Goal: Information Seeking & Learning: Learn about a topic

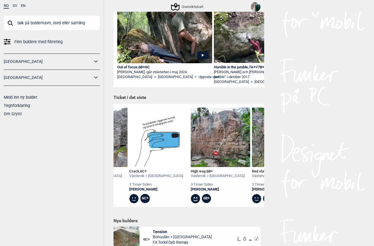
scroll to position [0, 111]
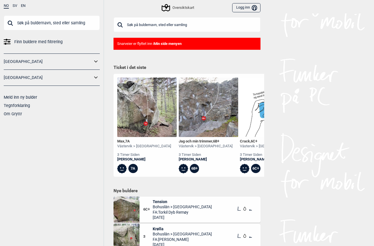
click at [12, 61] on link "[GEOGRAPHIC_DATA]" at bounding box center [48, 61] width 89 height 8
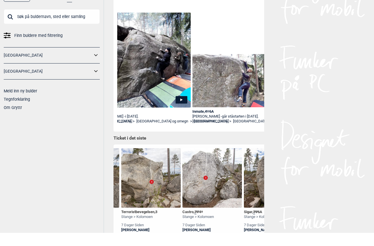
scroll to position [0, 118]
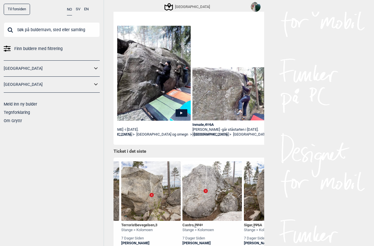
click at [8, 85] on link "[GEOGRAPHIC_DATA]" at bounding box center [48, 84] width 89 height 8
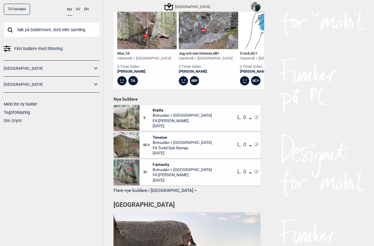
scroll to position [219, 0]
click at [8, 70] on link "[GEOGRAPHIC_DATA]" at bounding box center [48, 68] width 89 height 8
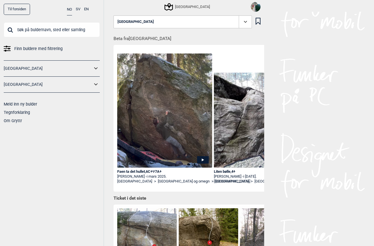
click at [99, 67] on icon at bounding box center [95, 68] width 7 height 8
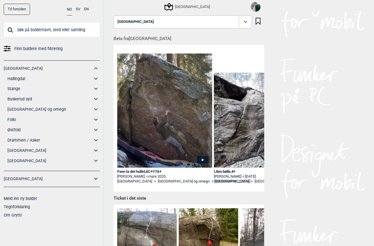
click at [17, 111] on link "[GEOGRAPHIC_DATA] og omegn" at bounding box center [49, 109] width 85 height 8
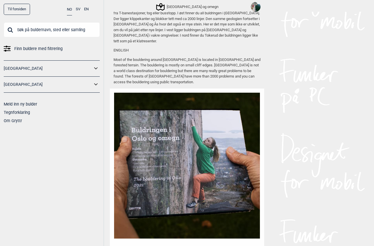
scroll to position [881, 0]
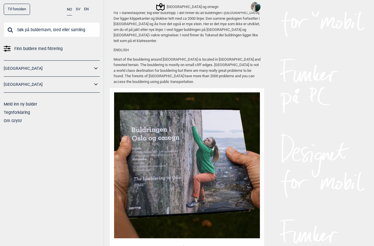
click at [10, 68] on link "[GEOGRAPHIC_DATA]" at bounding box center [48, 68] width 89 height 8
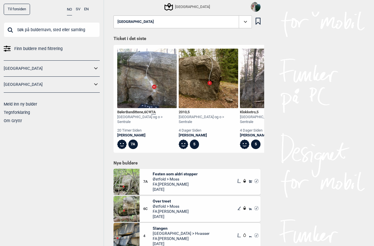
click at [94, 65] on icon at bounding box center [95, 68] width 7 height 8
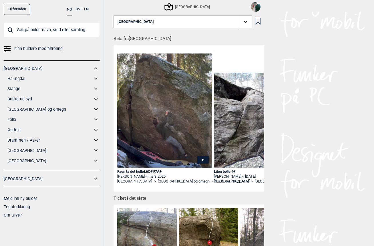
click at [16, 151] on link "[GEOGRAPHIC_DATA]" at bounding box center [49, 150] width 85 height 8
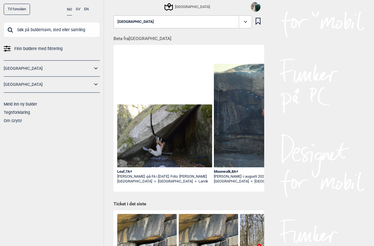
click at [191, 145] on img at bounding box center [164, 135] width 95 height 63
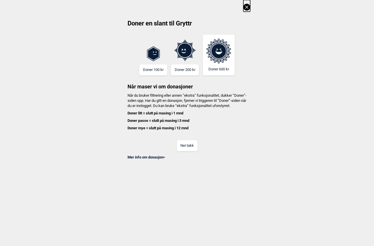
click at [187, 150] on button "Nei takk" at bounding box center [187, 145] width 21 height 11
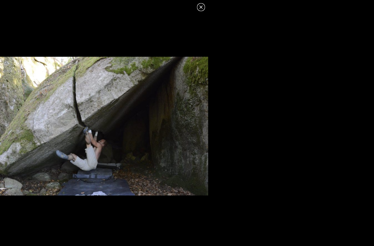
click at [204, 5] on icon at bounding box center [200, 7] width 7 height 7
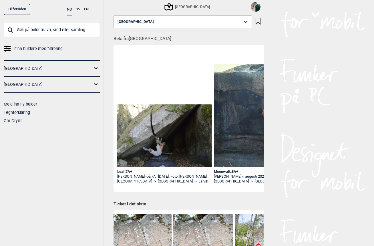
click at [244, 21] on icon at bounding box center [245, 22] width 7 height 7
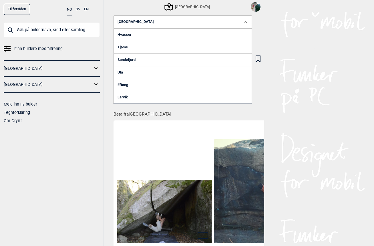
click at [221, 73] on link "Ula" at bounding box center [182, 72] width 138 height 13
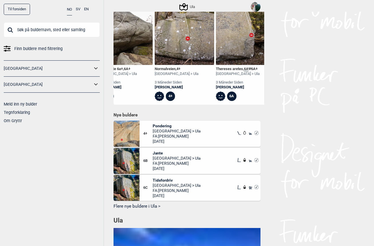
scroll to position [223, 0]
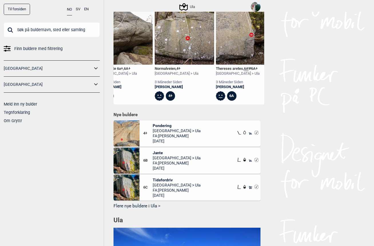
click at [159, 130] on span "[GEOGRAPHIC_DATA] > Ula" at bounding box center [177, 130] width 48 height 5
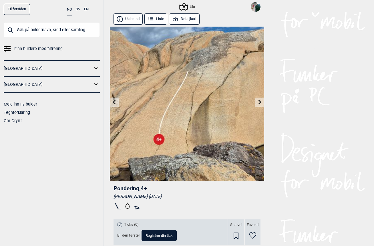
click at [183, 5] on icon at bounding box center [183, 6] width 11 height 11
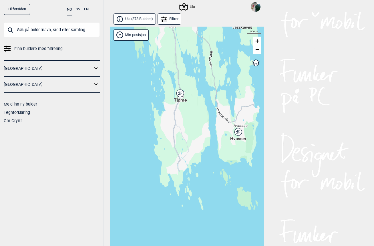
click at [178, 93] on div "Tjøme" at bounding box center [179, 92] width 3 height 3
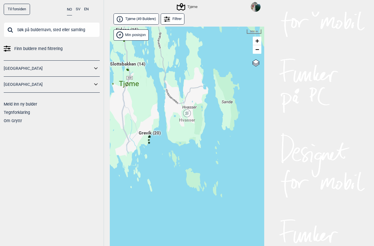
click at [187, 112] on div "Hvasser" at bounding box center [186, 112] width 3 height 3
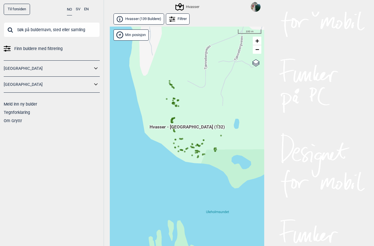
click at [170, 115] on div "Hallingdal Stange [GEOGRAPHIC_DATA] syd [GEOGRAPHIC_DATA] og omegn [GEOGRAPHIC_…" at bounding box center [187, 142] width 154 height 230
